Goal: Entertainment & Leisure: Consume media (video, audio)

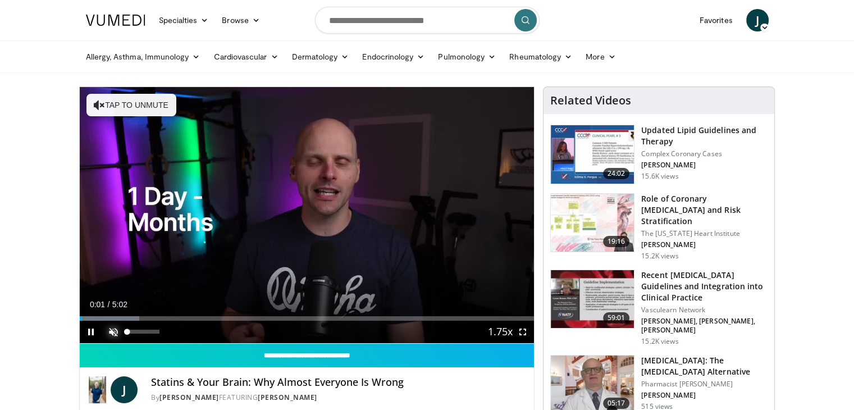
click at [117, 326] on span "Video Player" at bounding box center [113, 332] width 22 height 22
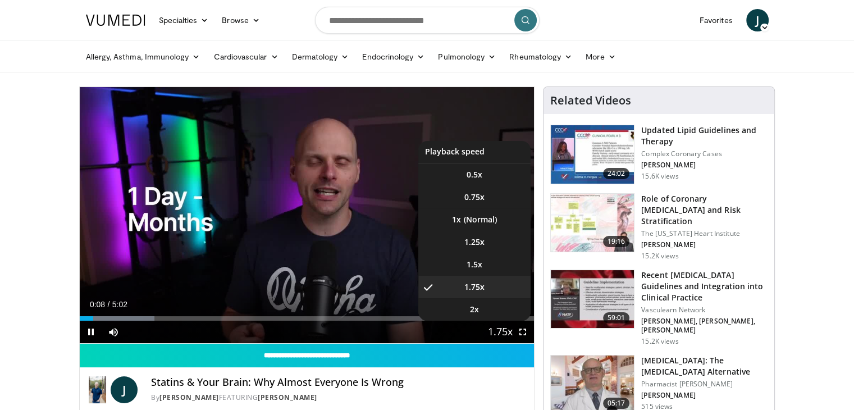
click at [499, 329] on span "Video Player" at bounding box center [501, 332] width 16 height 22
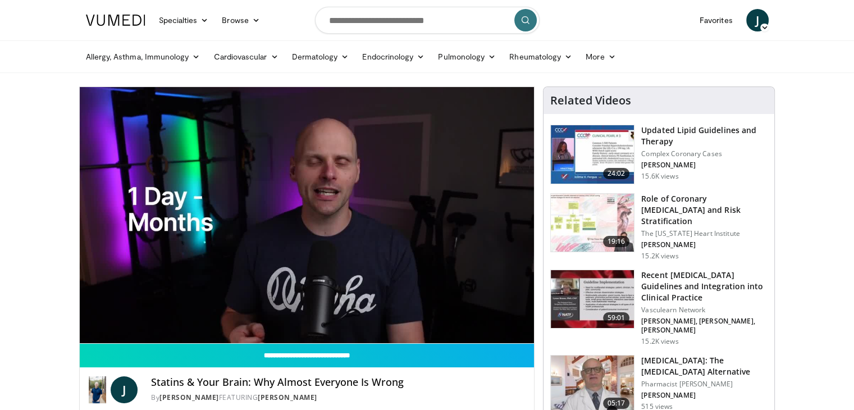
click at [499, 329] on div "10 seconds Tap to unmute" at bounding box center [307, 215] width 455 height 256
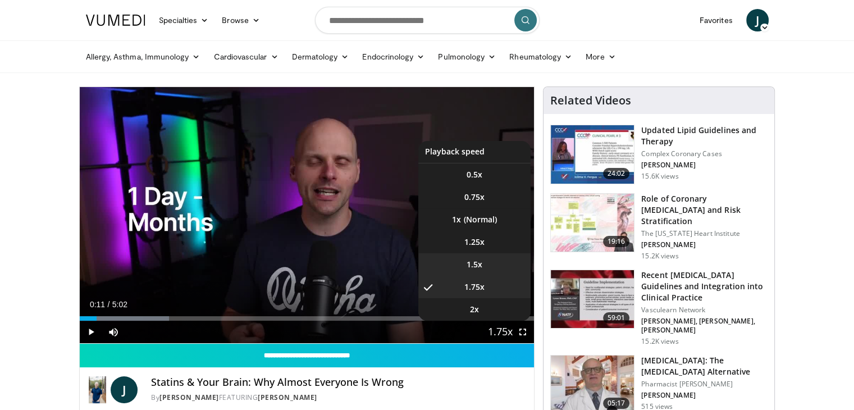
click at [480, 265] on span "1.5x" at bounding box center [475, 264] width 16 height 11
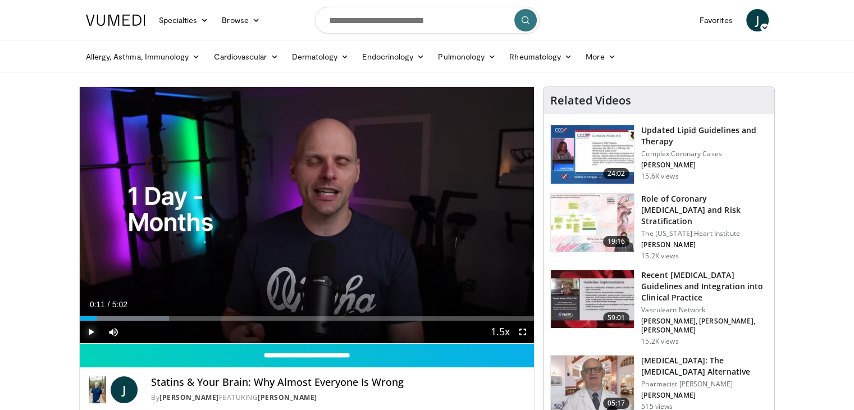
click at [90, 329] on span "Video Player" at bounding box center [91, 332] width 22 height 22
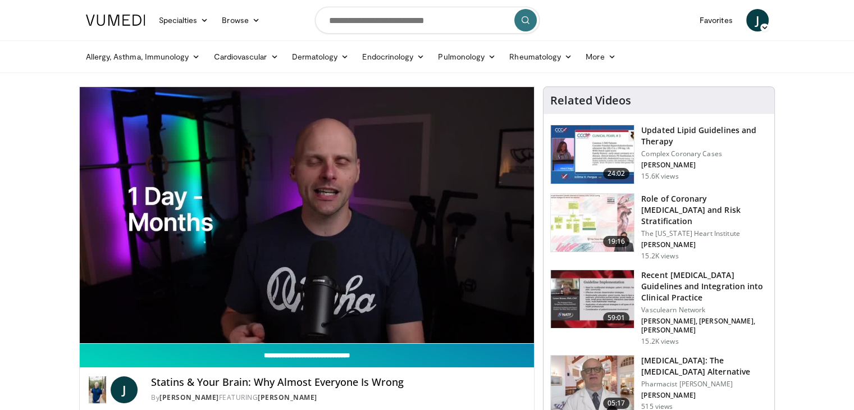
click at [509, 344] on input "**********" at bounding box center [307, 356] width 455 height 24
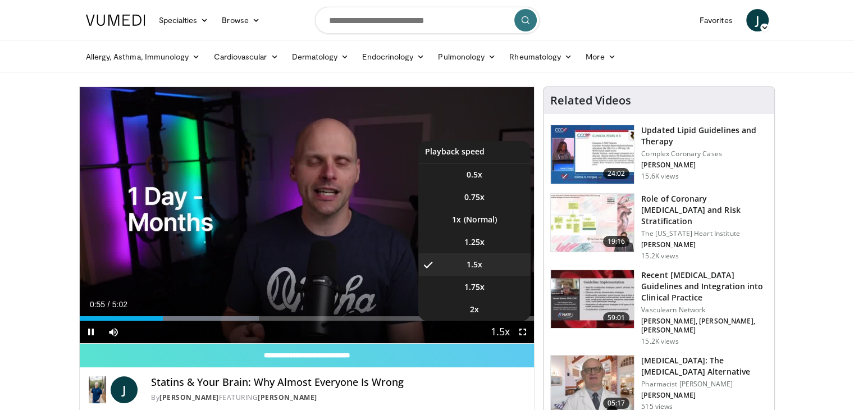
click at [505, 330] on span "Video Player" at bounding box center [501, 332] width 16 height 22
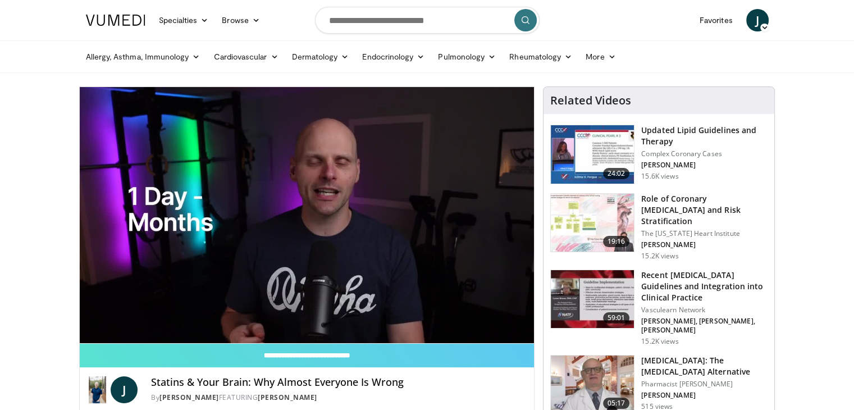
click at [505, 330] on video-js "**********" at bounding box center [307, 215] width 455 height 257
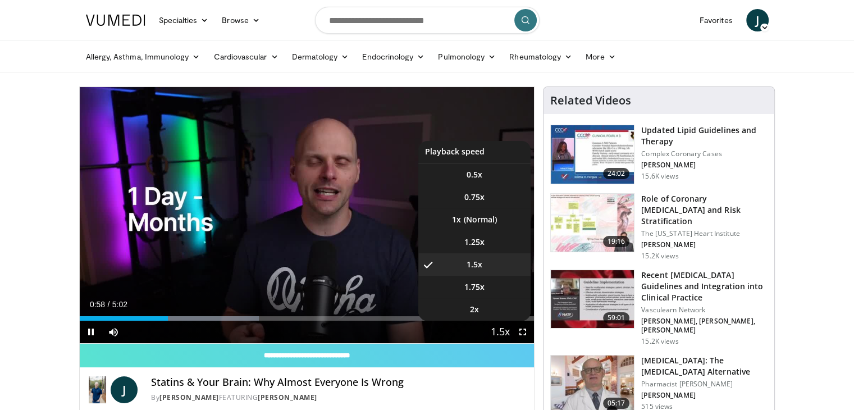
click at [505, 332] on span "Video Player" at bounding box center [501, 332] width 16 height 22
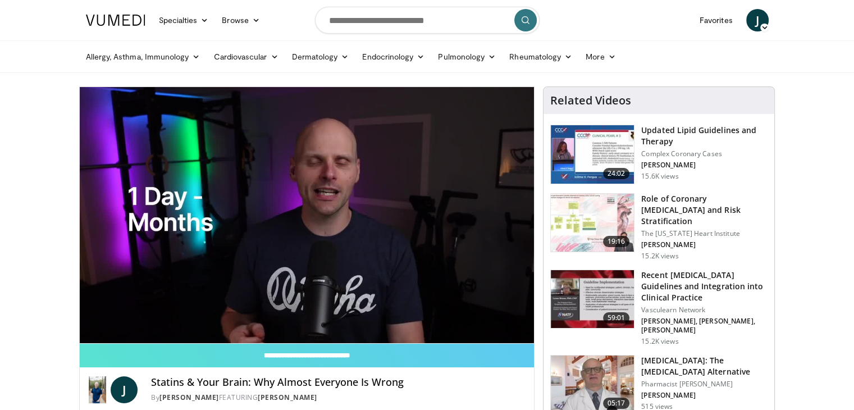
click at [505, 332] on div "10 seconds Tap to unmute" at bounding box center [307, 215] width 455 height 256
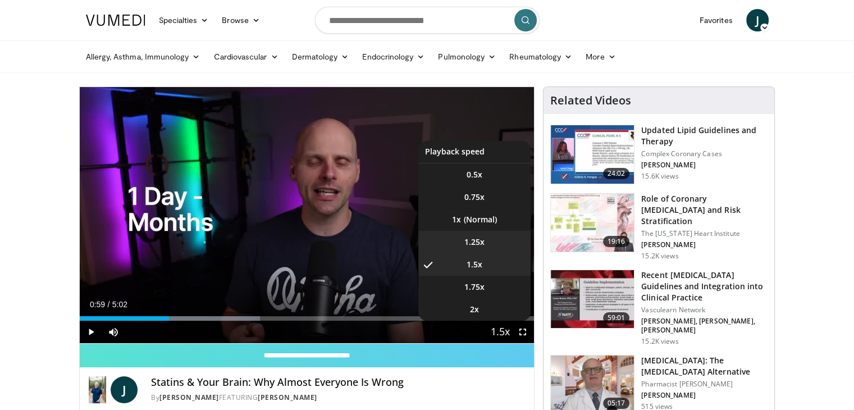
click at [473, 235] on li "1.25x" at bounding box center [474, 242] width 112 height 22
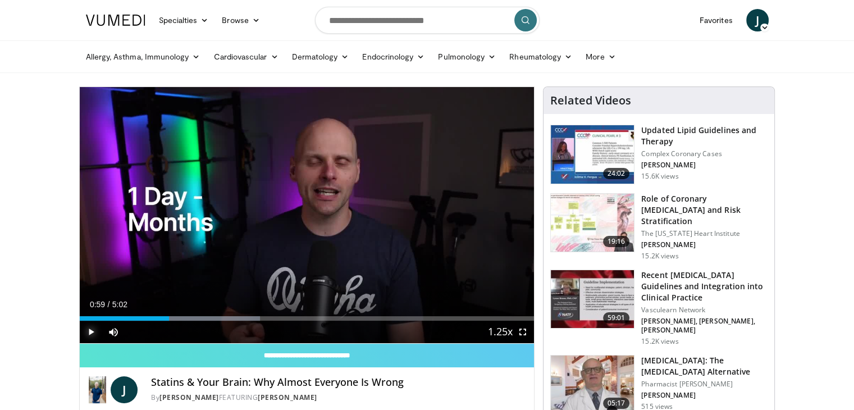
click at [89, 332] on span "Video Player" at bounding box center [91, 332] width 22 height 22
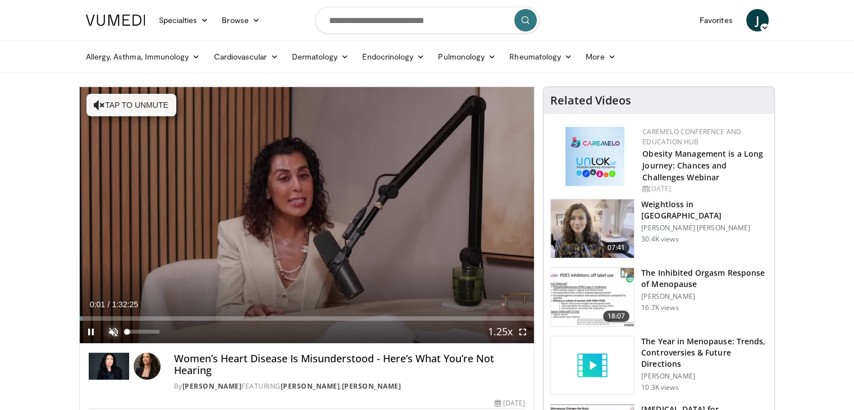
click at [109, 330] on span "Video Player" at bounding box center [113, 332] width 22 height 22
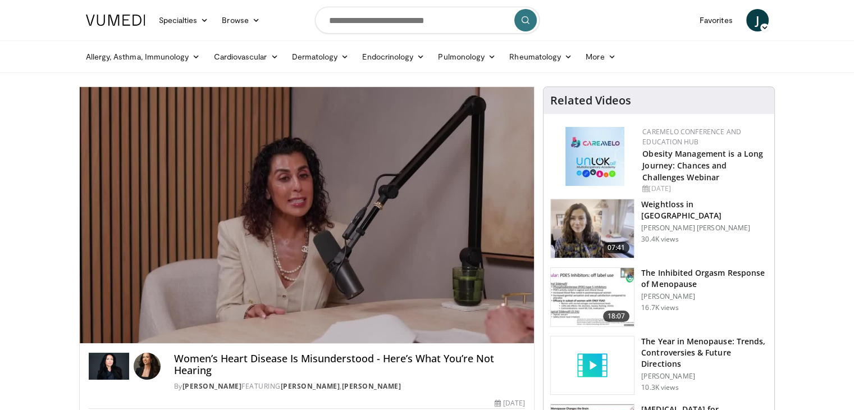
click at [109, 330] on video-js "**********" at bounding box center [307, 215] width 455 height 257
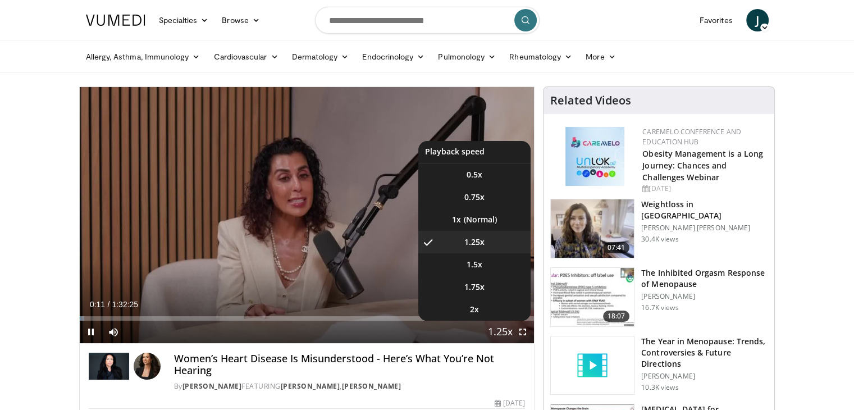
click at [501, 330] on span "Video Player" at bounding box center [501, 332] width 16 height 22
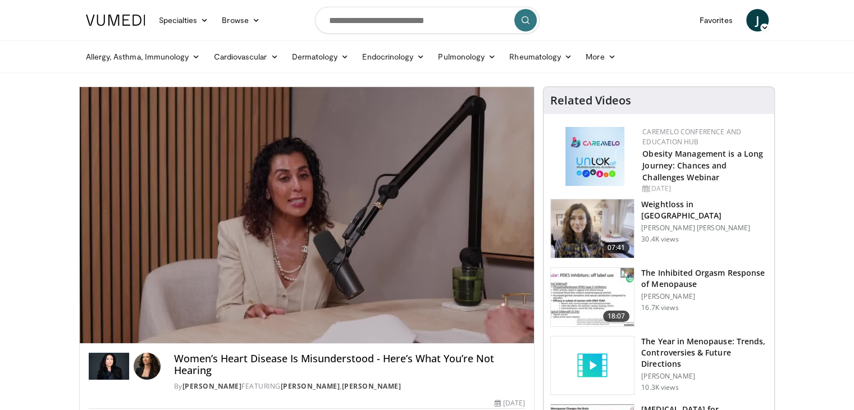
click at [501, 330] on div "10 seconds Tap to unmute" at bounding box center [307, 215] width 455 height 256
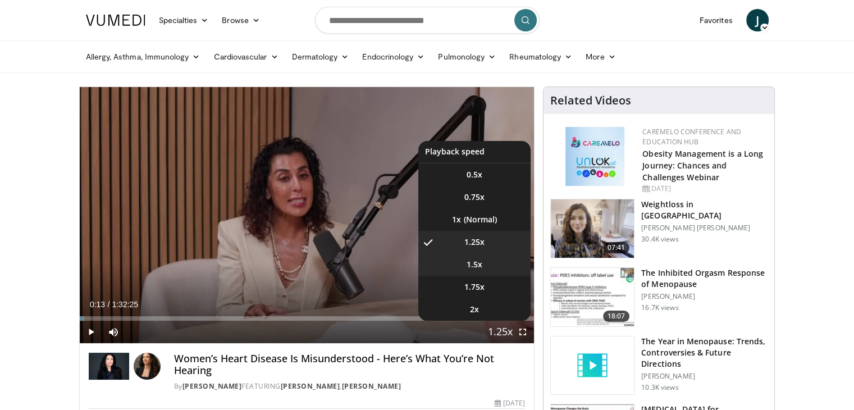
click at [467, 268] on span "1.5x" at bounding box center [475, 264] width 16 height 11
click at [504, 330] on span "Video Player" at bounding box center [501, 332] width 16 height 22
click at [436, 281] on li "1.75x" at bounding box center [474, 287] width 112 height 22
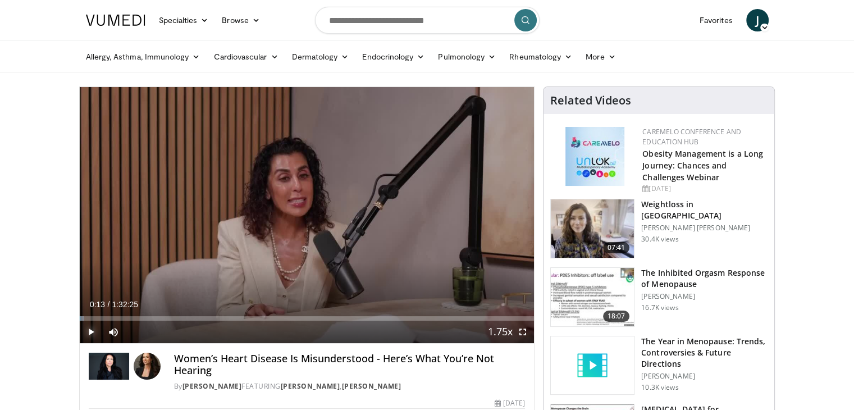
click at [88, 330] on span "Video Player" at bounding box center [91, 332] width 22 height 22
drag, startPoint x: 84, startPoint y: 315, endPoint x: 245, endPoint y: 331, distance: 161.9
click at [245, 331] on div "Current Time 1:49 / Duration 1:32:25 Play Skip Backward Skip Forward Mute Loade…" at bounding box center [307, 332] width 455 height 22
